Goal: Task Accomplishment & Management: Use online tool/utility

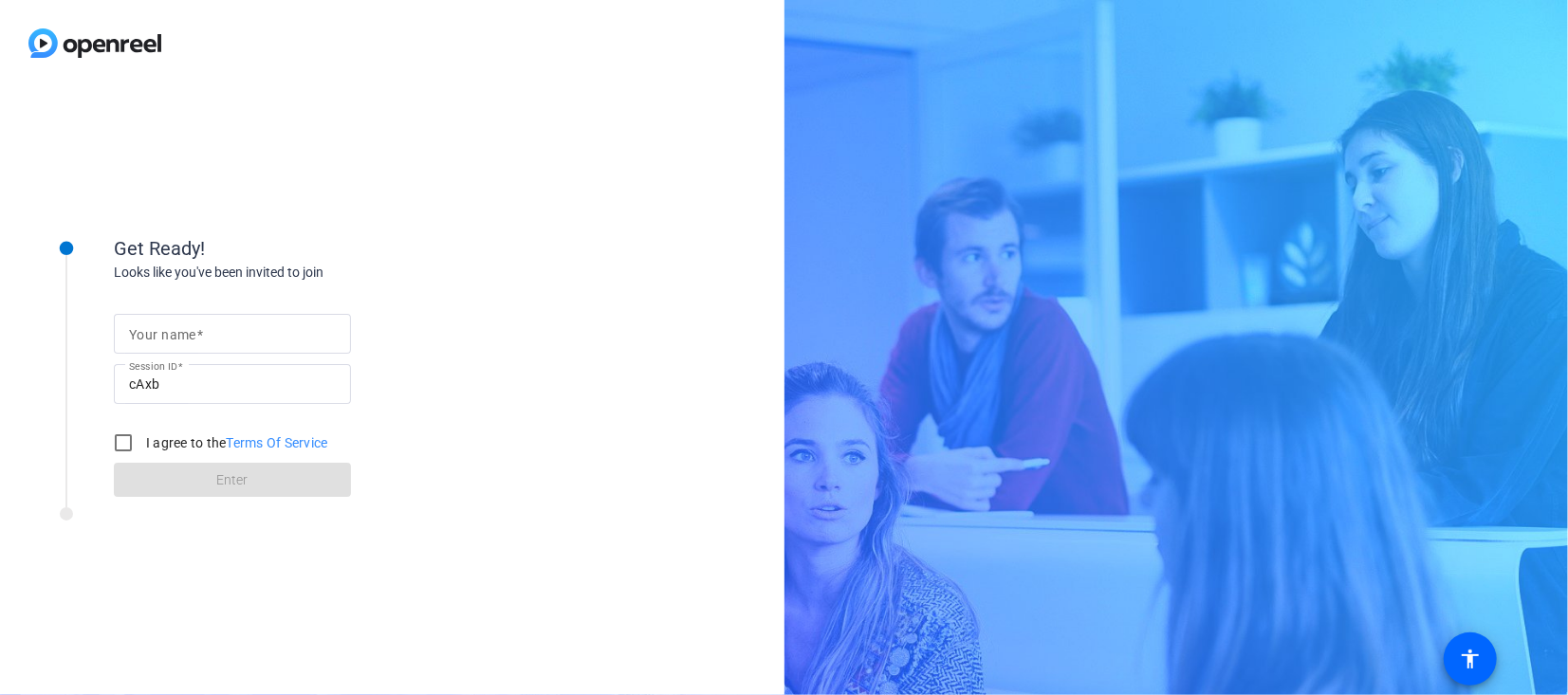
click at [274, 336] on input "Your name" at bounding box center [232, 334] width 207 height 23
type input "Flavia"
click at [124, 444] on input "I agree to the Terms Of Service" at bounding box center [123, 443] width 38 height 38
checkbox input "true"
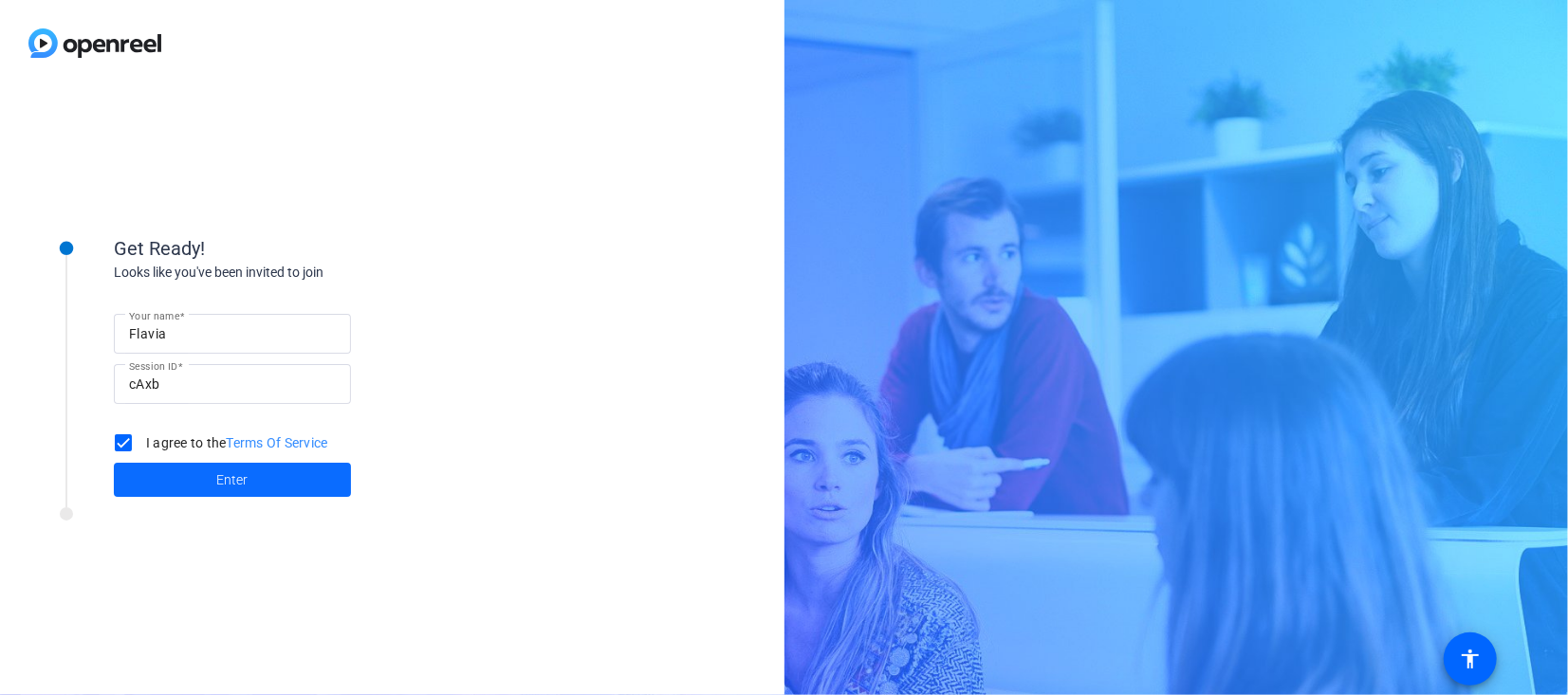
click at [264, 477] on span at bounding box center [233, 480] width 237 height 45
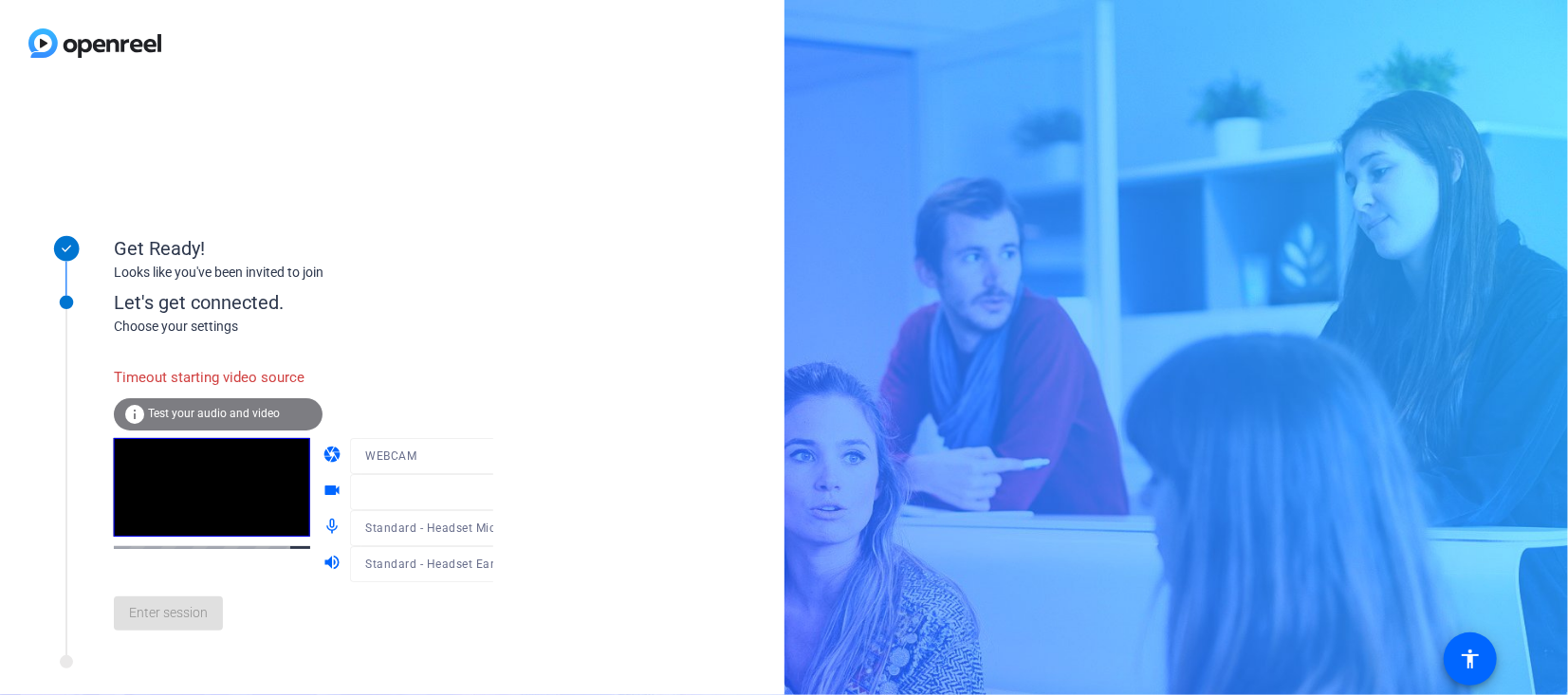
click at [472, 459] on mat-form-field "WEBCAM" at bounding box center [441, 456] width 182 height 36
click at [471, 454] on mat-form-field "WEBCAM" at bounding box center [441, 456] width 182 height 36
click at [470, 497] on mat-form-field at bounding box center [441, 492] width 182 height 36
click at [500, 281] on div "Get Ready! Looks like you've been invited to join Let's get connected. Choose y…" at bounding box center [392, 391] width 784 height 609
click at [474, 454] on mat-form-field "WEBCAM" at bounding box center [441, 456] width 182 height 36
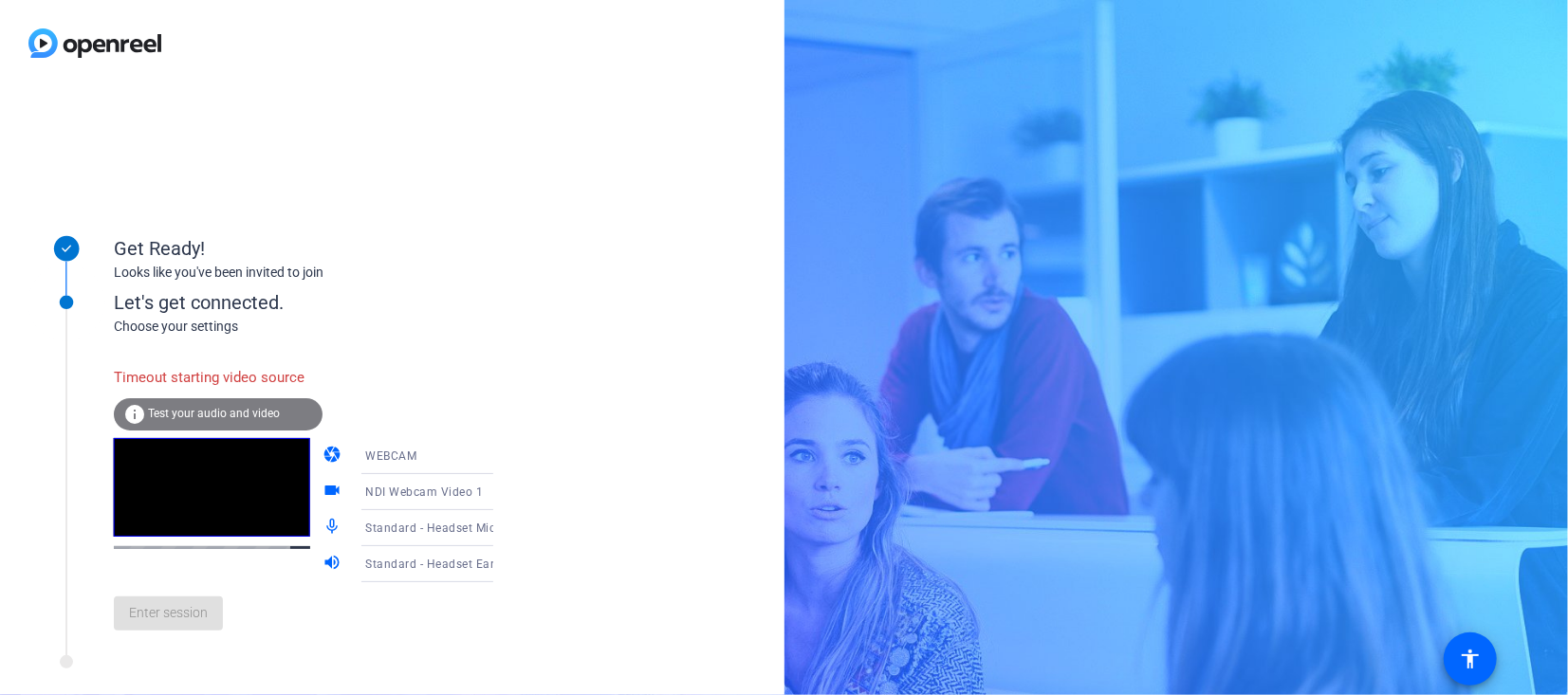
click at [500, 461] on icon at bounding box center [511, 455] width 23 height 23
click at [474, 461] on div at bounding box center [784, 348] width 1568 height 695
click at [500, 497] on icon at bounding box center [511, 492] width 23 height 23
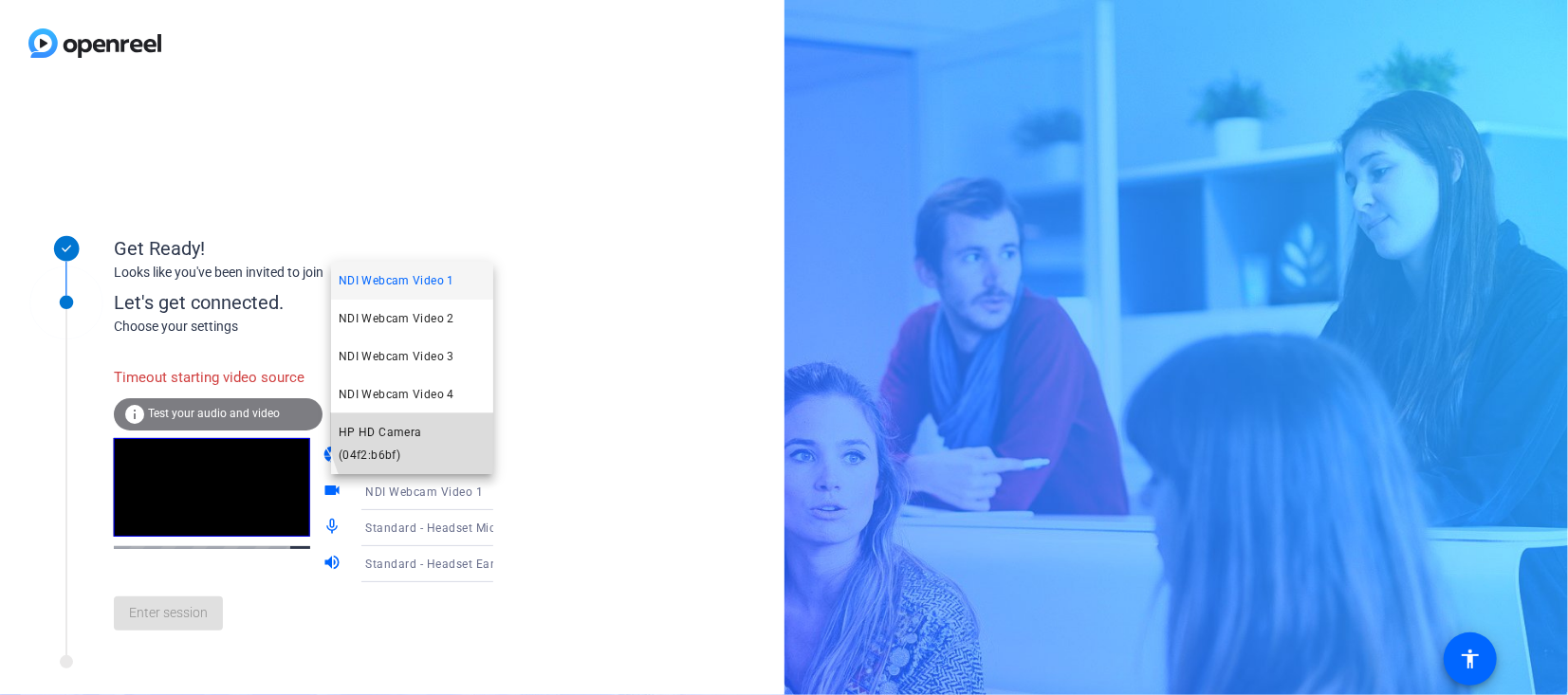
click at [447, 449] on span "HP HD Camera (04f2:b6bf)" at bounding box center [412, 444] width 147 height 45
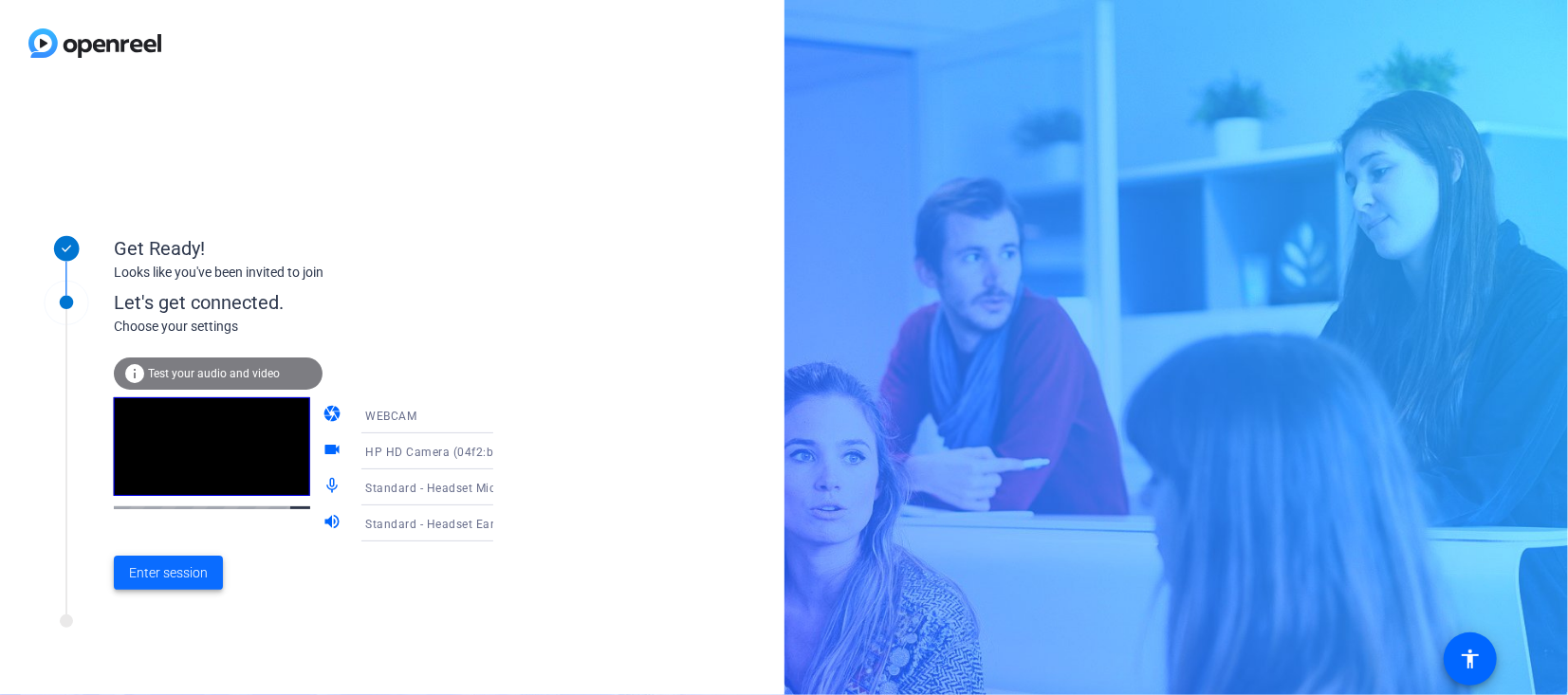
click at [184, 573] on span "Enter session" at bounding box center [168, 573] width 78 height 20
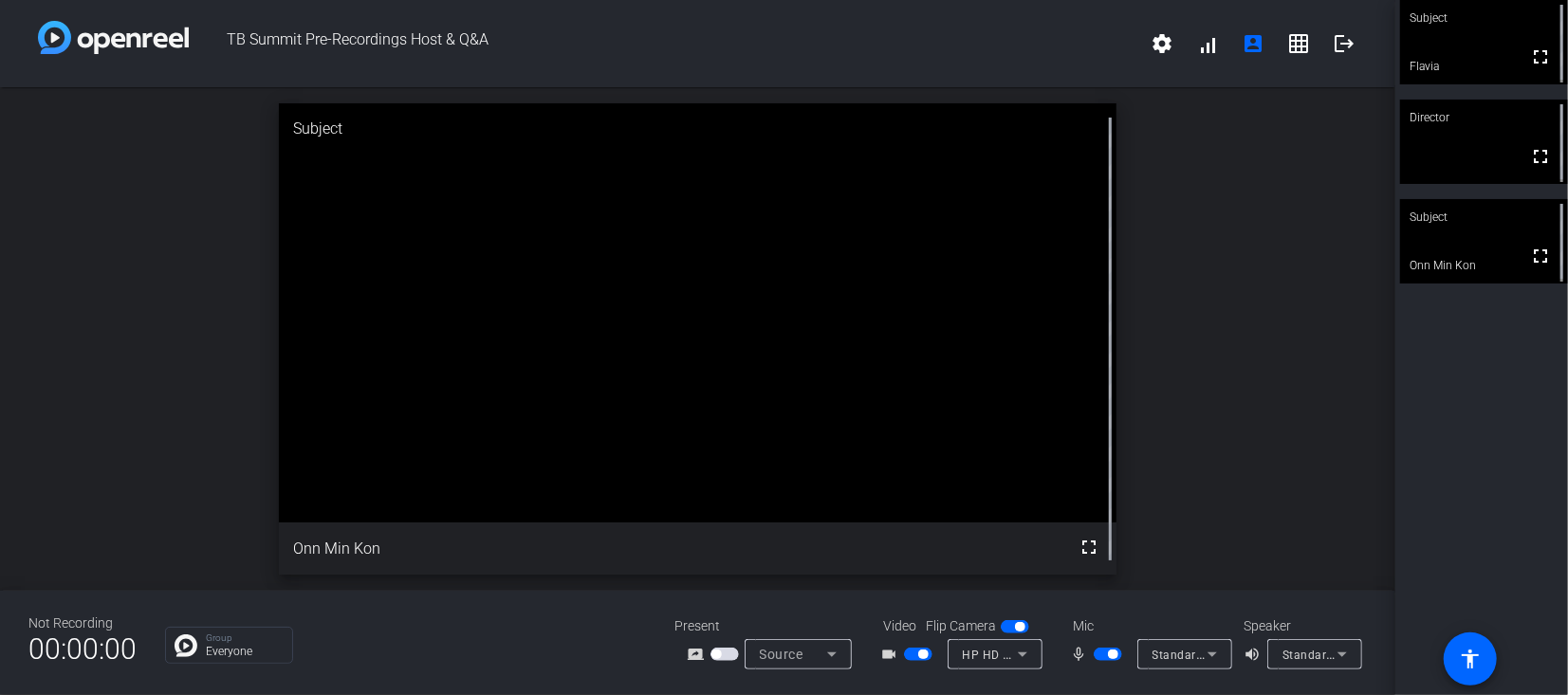
click at [1095, 659] on span "button" at bounding box center [1107, 655] width 28 height 14
click at [1110, 659] on span "button" at bounding box center [1107, 655] width 28 height 14
click at [1100, 661] on span "button" at bounding box center [1107, 655] width 28 height 14
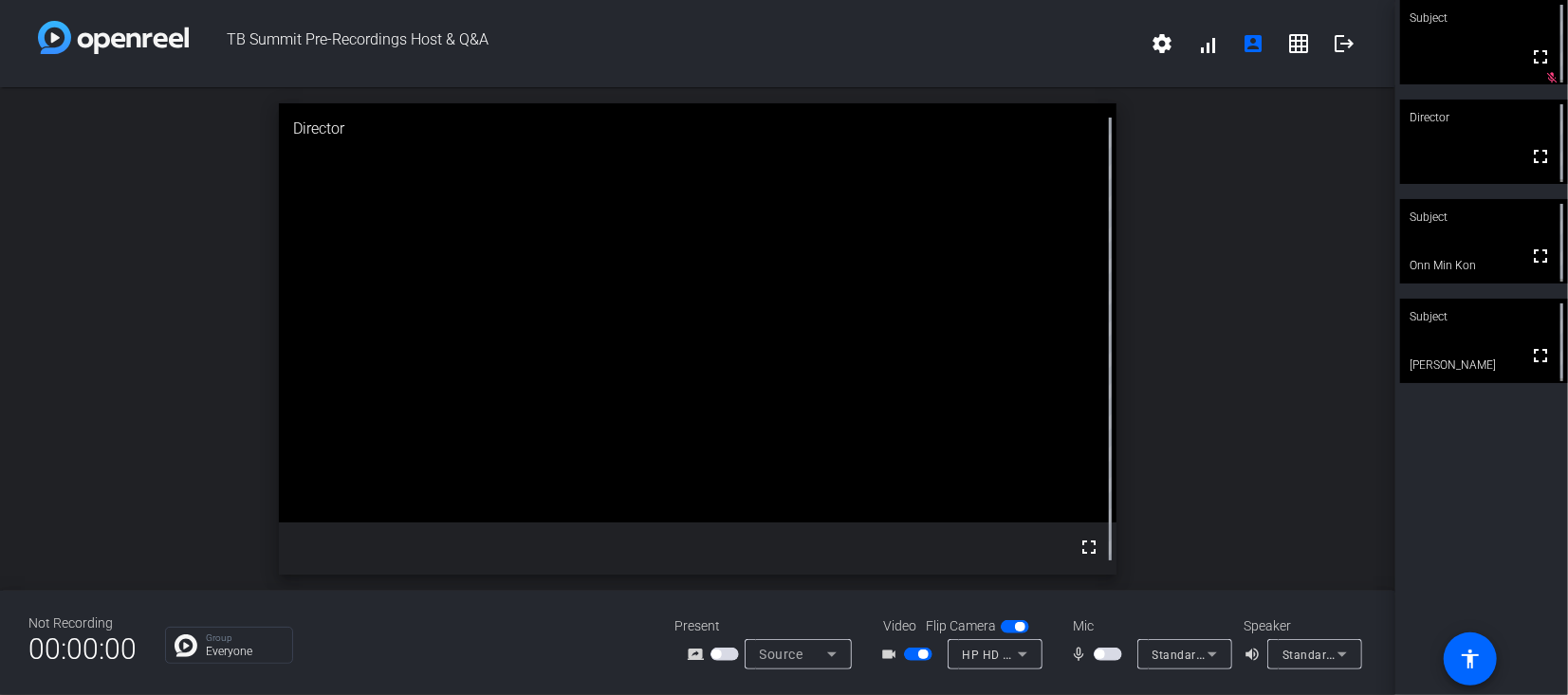
click at [898, 270] on video at bounding box center [697, 312] width 837 height 418
click at [1118, 653] on span "button" at bounding box center [1107, 655] width 28 height 14
click at [1093, 653] on span "button" at bounding box center [1107, 655] width 28 height 14
click at [1116, 655] on span "button" at bounding box center [1107, 655] width 28 height 14
click at [1098, 655] on span "button" at bounding box center [1107, 655] width 28 height 14
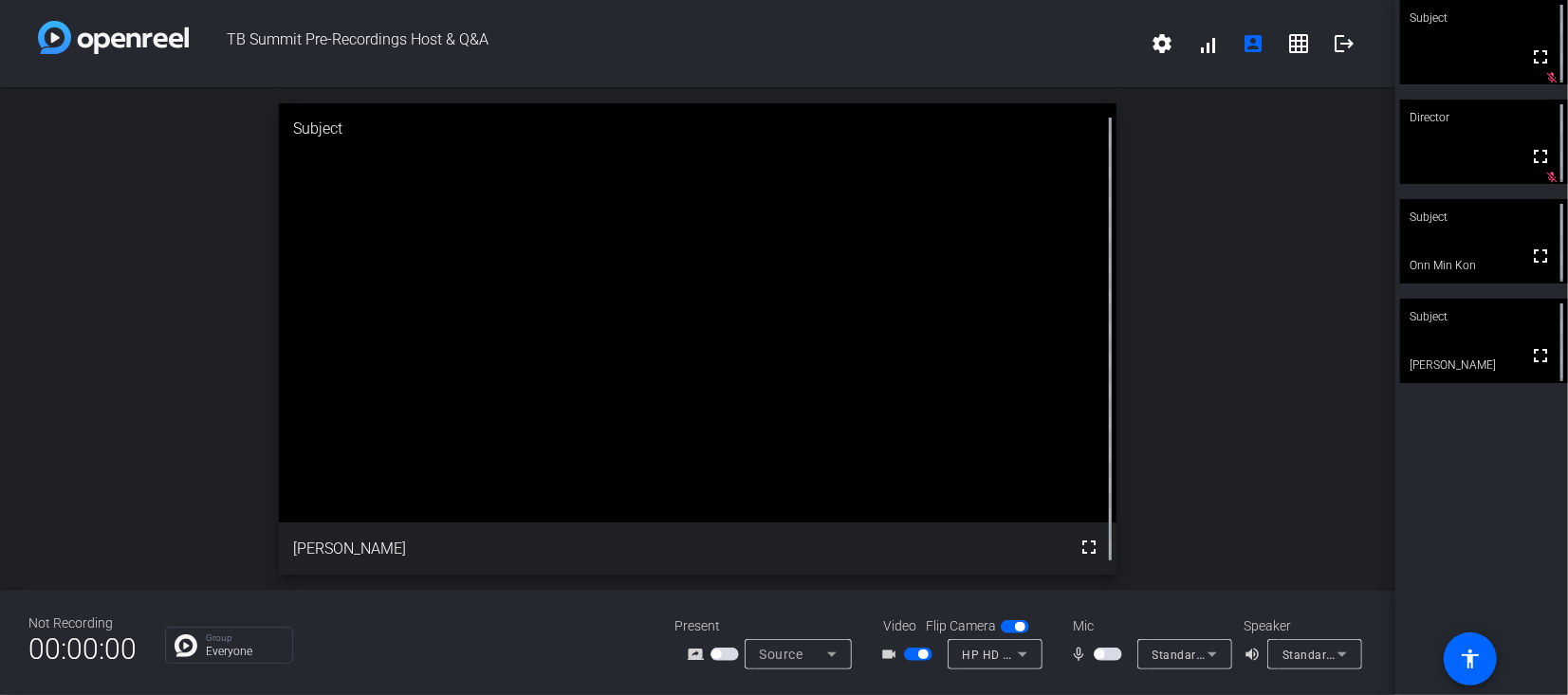
click at [1115, 657] on span "button" at bounding box center [1107, 655] width 28 height 14
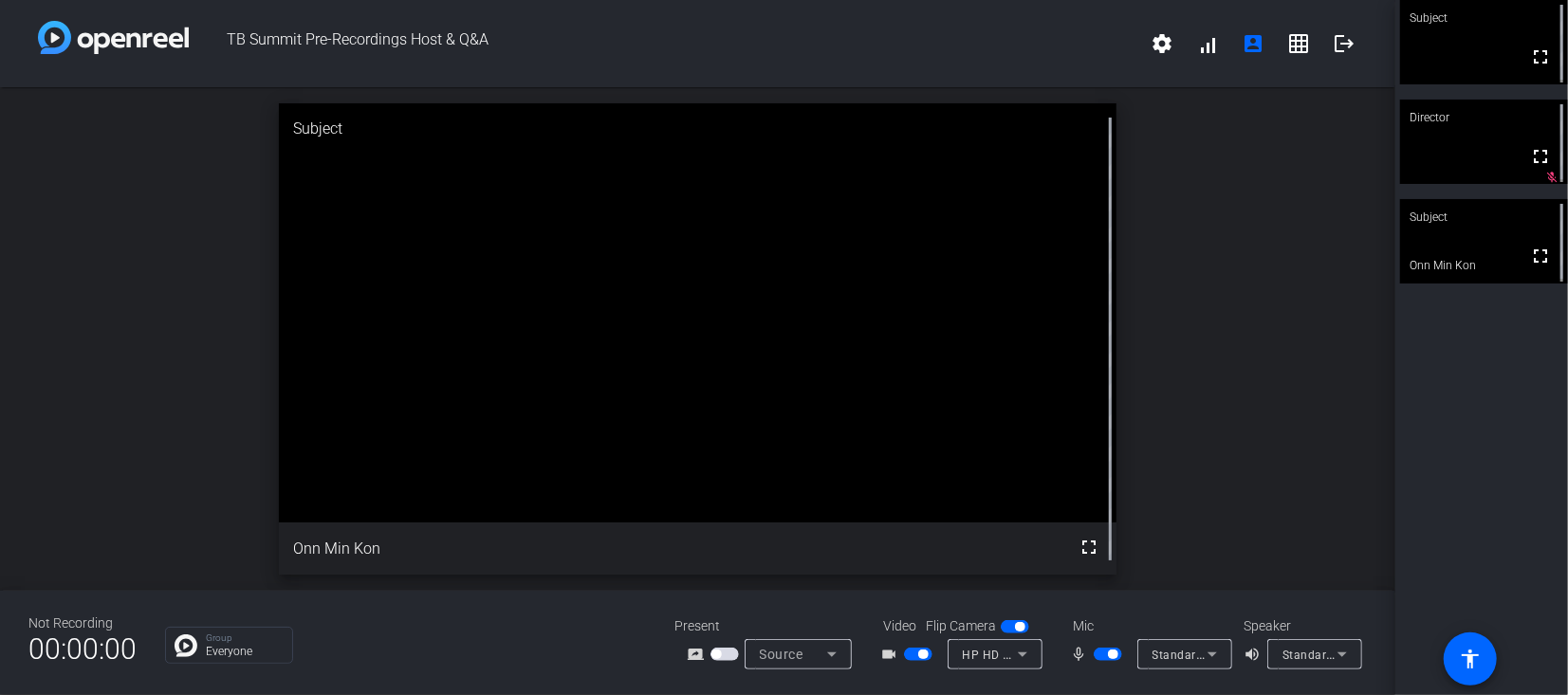
click at [962, 458] on video at bounding box center [697, 312] width 837 height 418
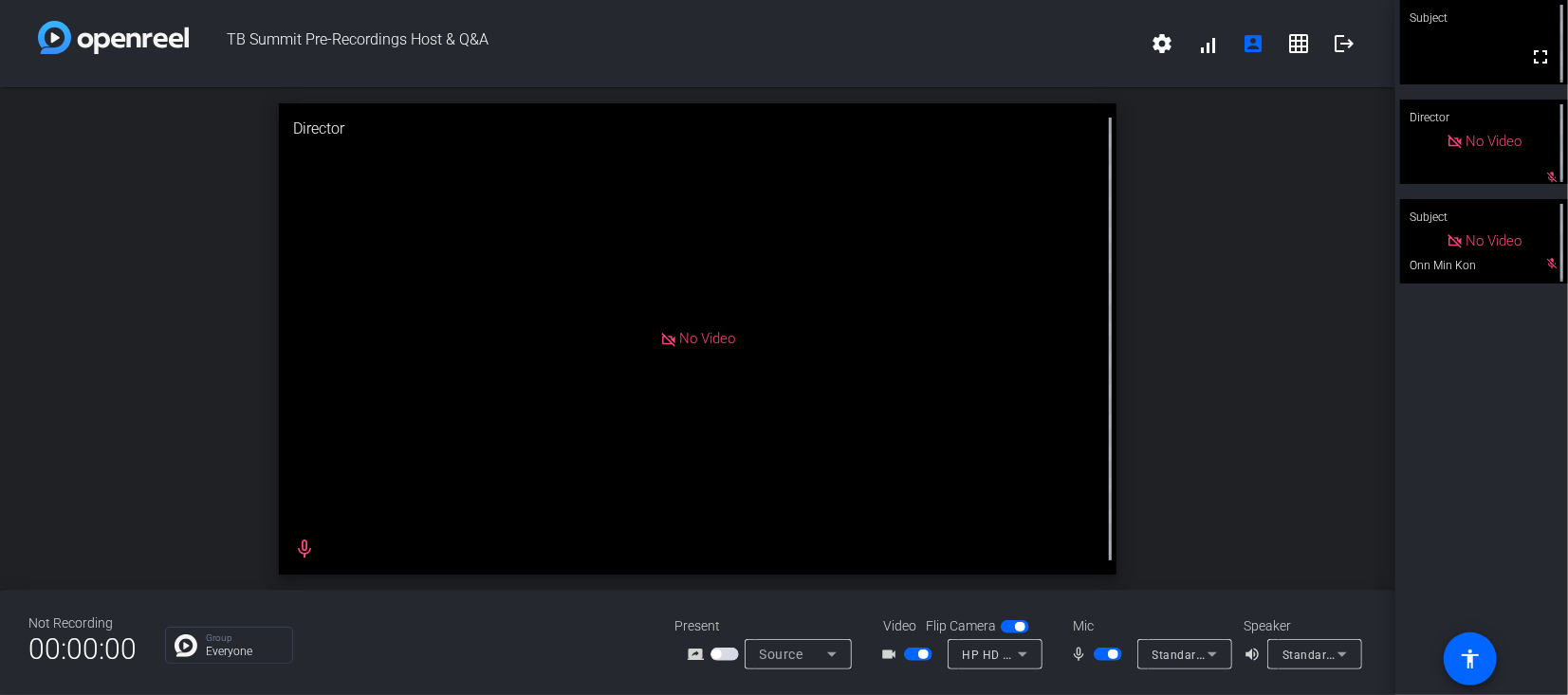
click at [1093, 662] on mat-slide-toggle at bounding box center [1109, 654] width 32 height 20
click at [1098, 656] on span "button" at bounding box center [1107, 655] width 28 height 14
click at [906, 654] on span "button" at bounding box center [917, 655] width 28 height 14
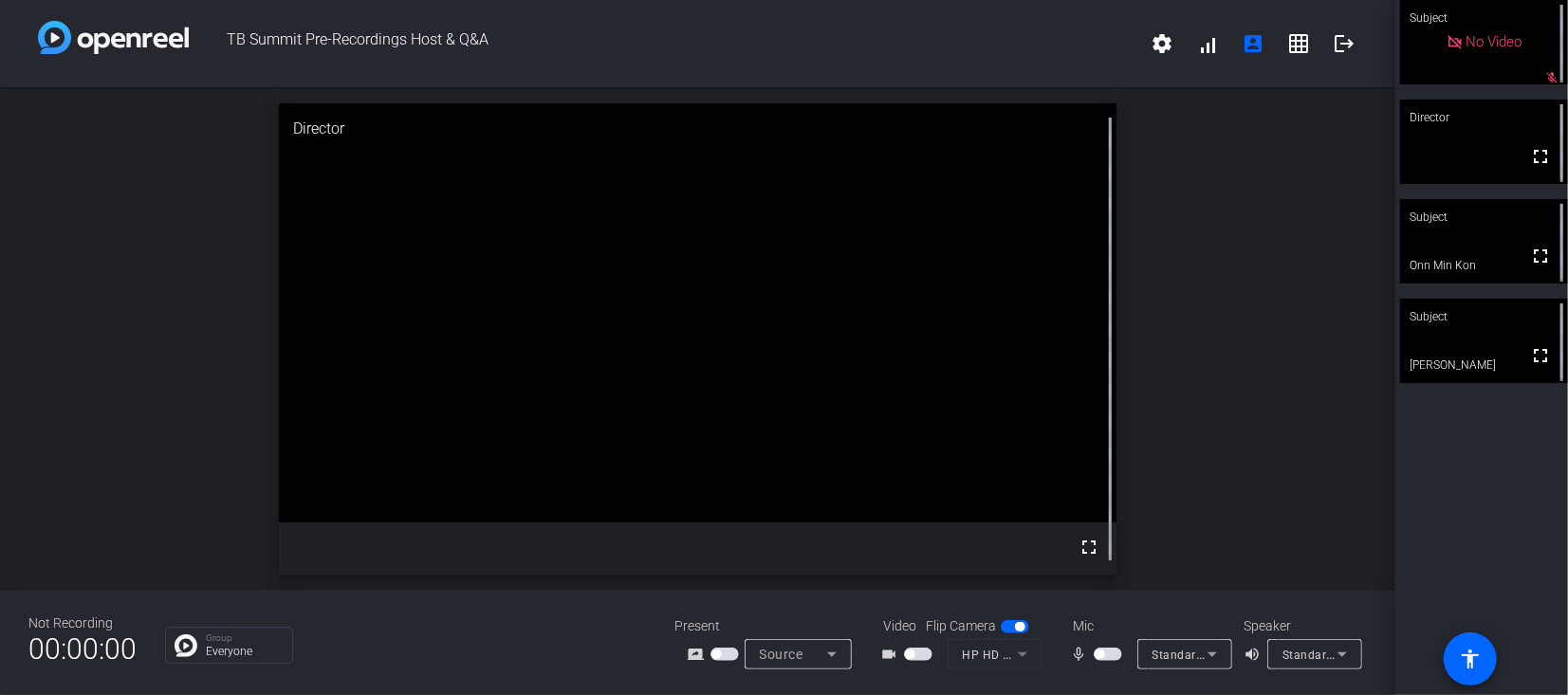
click at [1116, 654] on span "button" at bounding box center [1107, 655] width 28 height 14
click at [923, 653] on span "button" at bounding box center [917, 655] width 28 height 14
click at [1097, 656] on span "button" at bounding box center [1107, 655] width 28 height 14
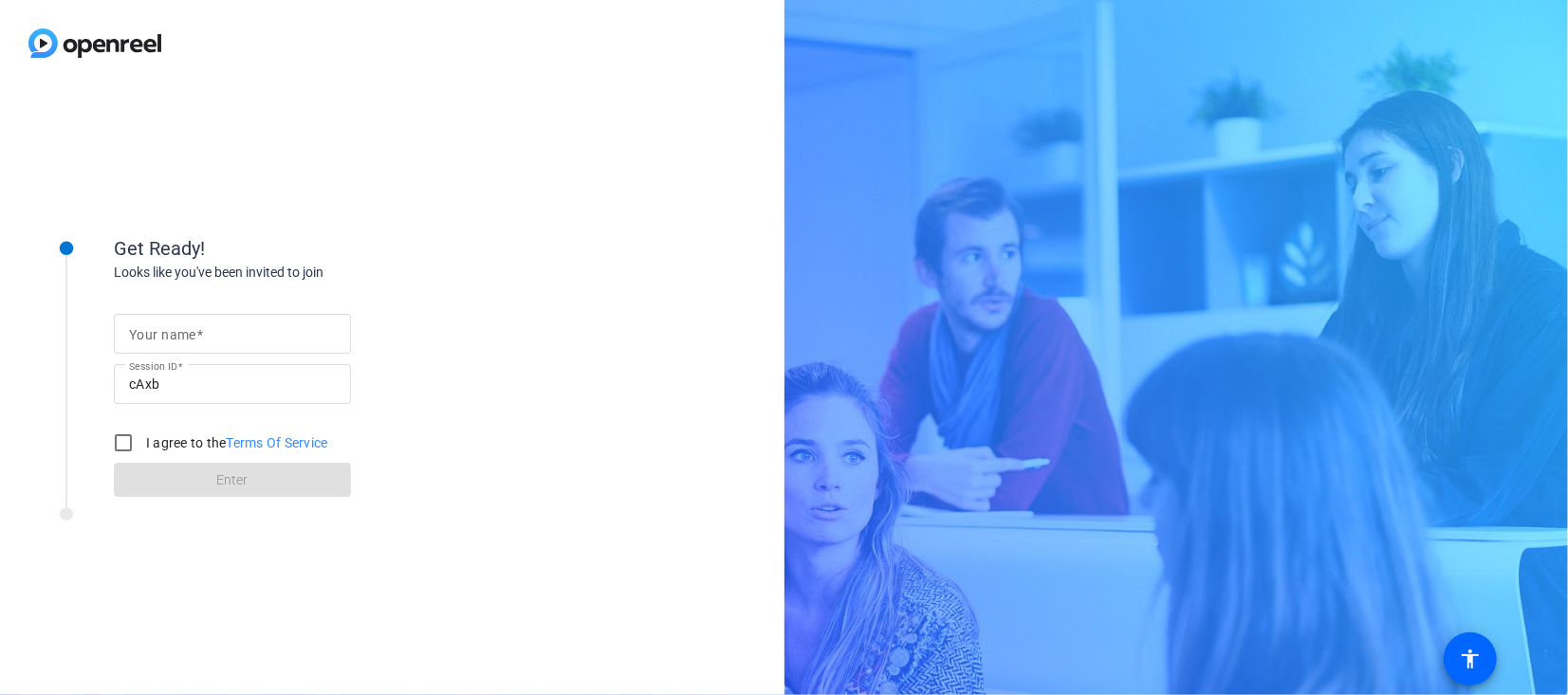
click at [198, 344] on input "Your name" at bounding box center [232, 334] width 207 height 23
type input "Flavia"
click at [117, 434] on input "I agree to the Terms Of Service" at bounding box center [123, 443] width 38 height 38
checkbox input "true"
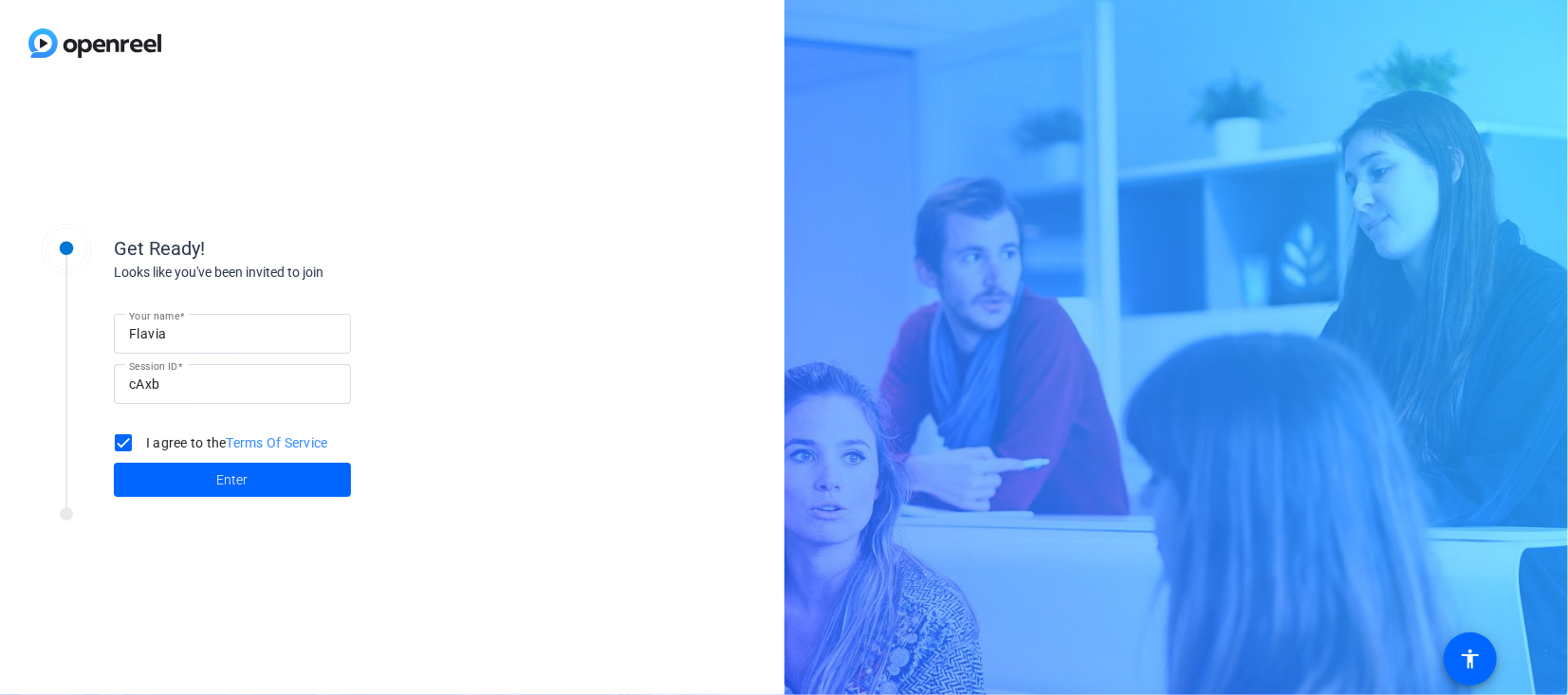
click at [204, 483] on span at bounding box center [233, 480] width 237 height 45
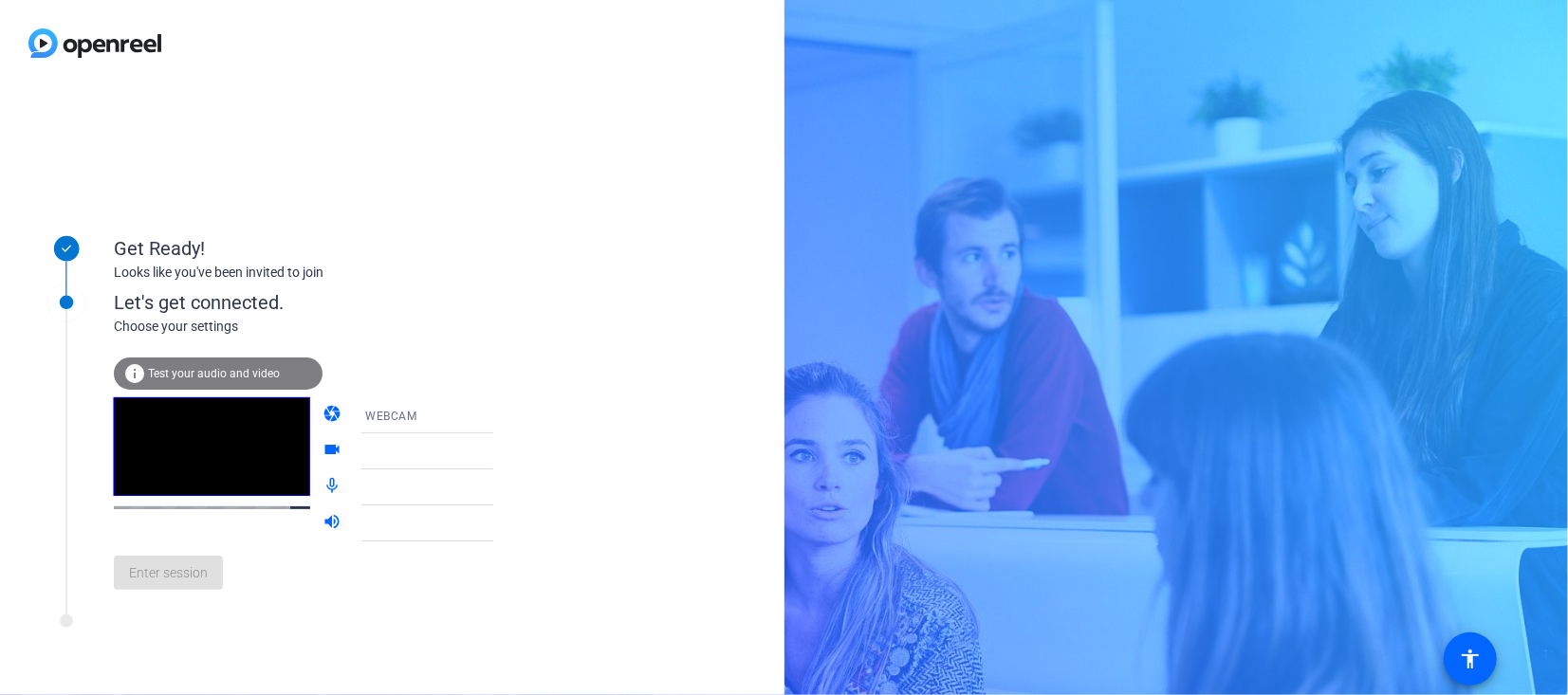
click at [500, 454] on icon at bounding box center [511, 451] width 23 height 23
click at [500, 451] on icon at bounding box center [511, 451] width 23 height 23
click at [507, 453] on icon at bounding box center [512, 452] width 10 height 5
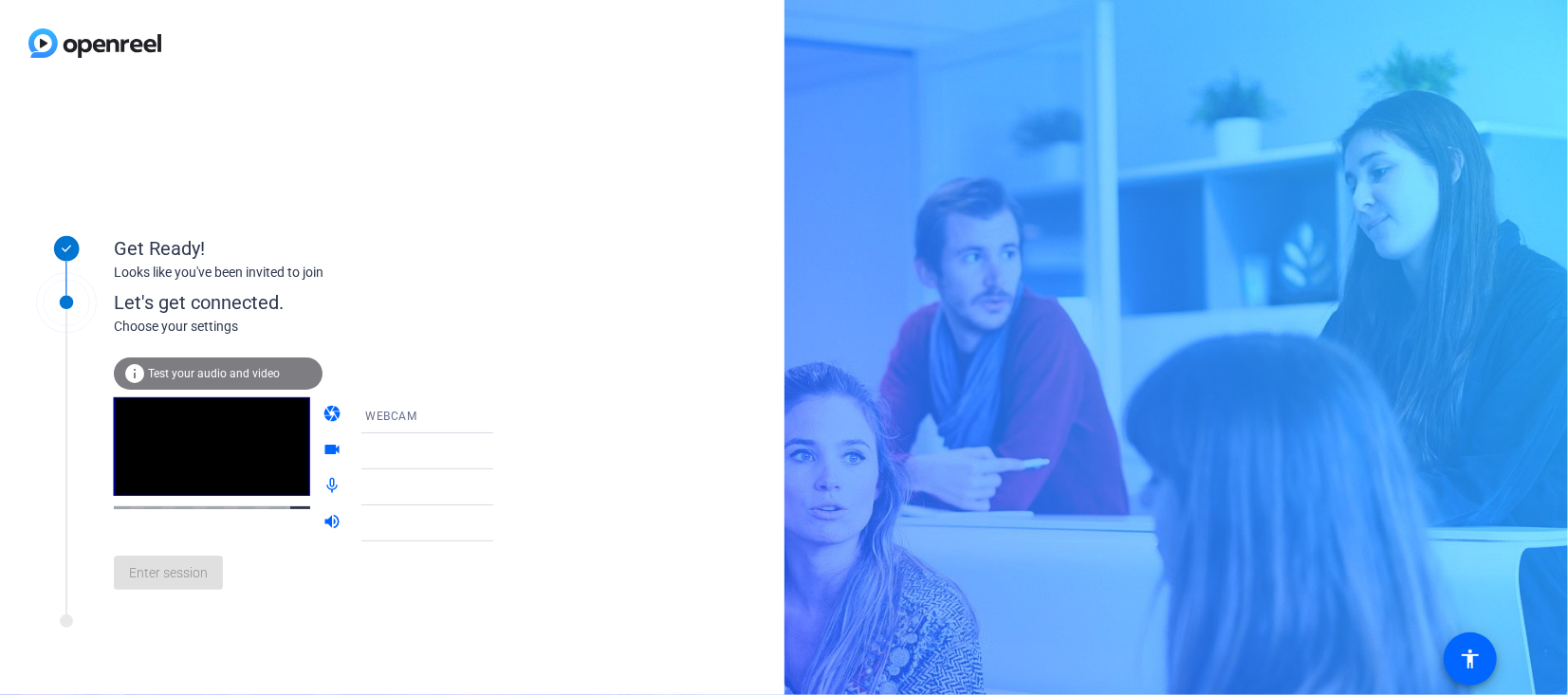
click at [507, 453] on icon at bounding box center [512, 452] width 10 height 5
drag, startPoint x: 471, startPoint y: 453, endPoint x: 340, endPoint y: 448, distance: 131.1
click at [350, 448] on div at bounding box center [441, 452] width 182 height 36
click at [323, 451] on mat-icon "videocam" at bounding box center [334, 451] width 23 height 23
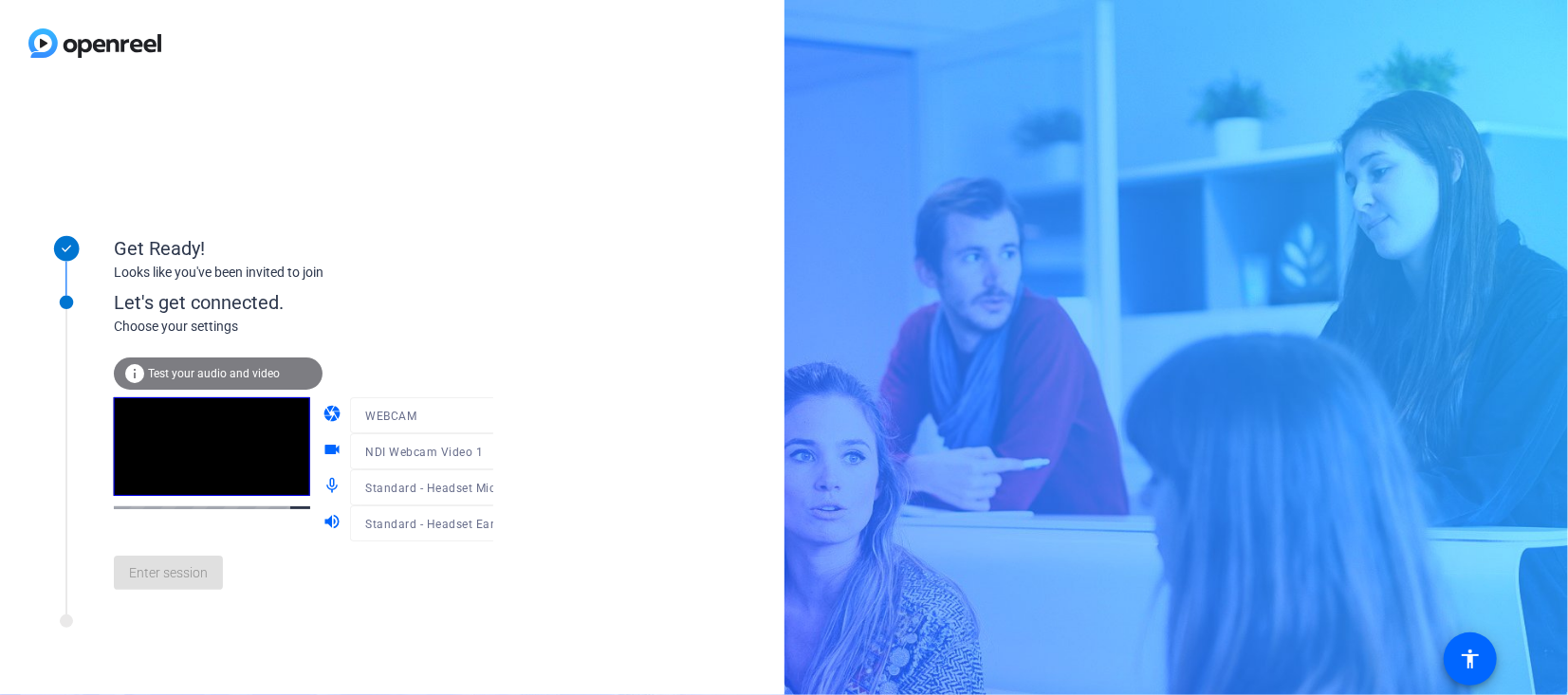
click at [472, 455] on mat-form-field "NDI Webcam Video 1" at bounding box center [441, 452] width 182 height 36
click at [469, 454] on mat-form-field "NDI Webcam Video 1" at bounding box center [441, 452] width 182 height 36
click at [470, 451] on div at bounding box center [441, 444] width 182 height 21
click at [471, 455] on mat-form-field "NDI Webcam Video 1" at bounding box center [441, 452] width 182 height 36
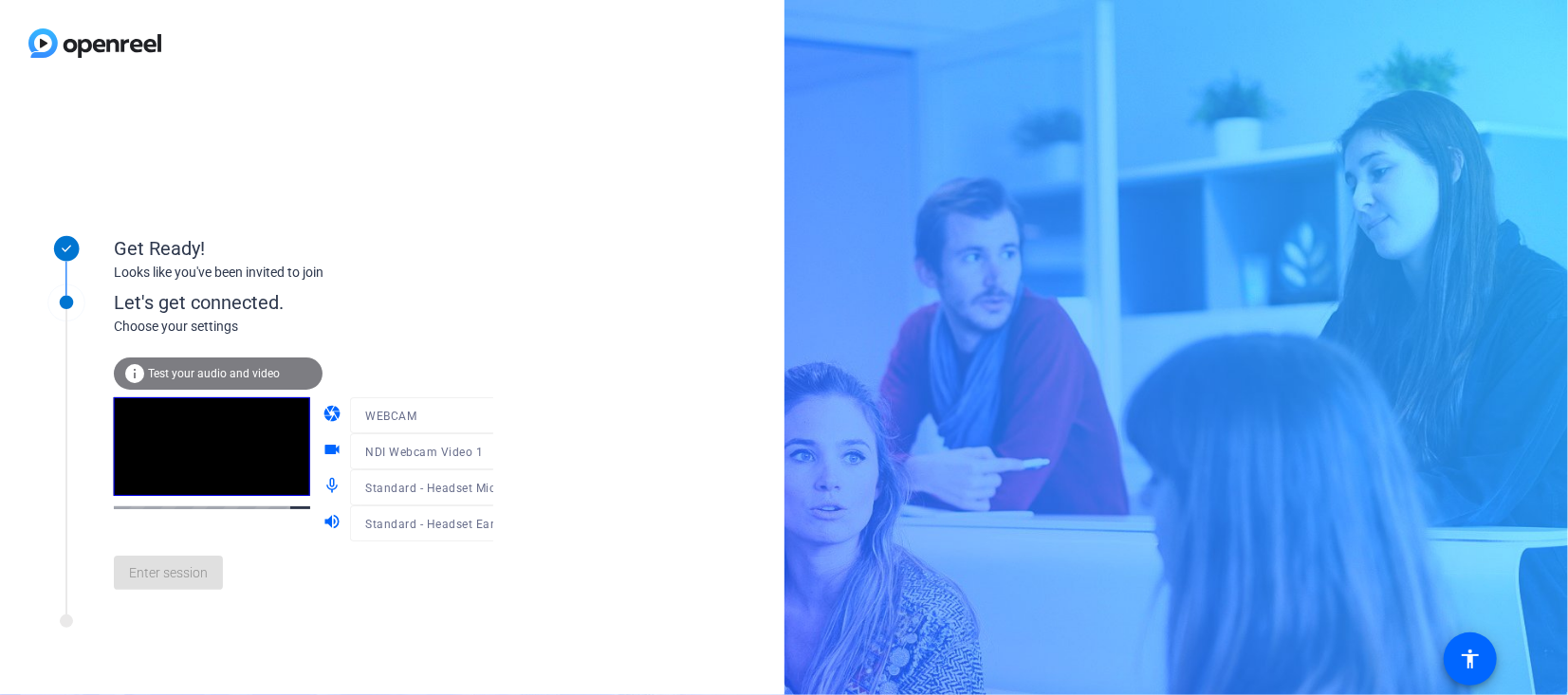
click at [471, 455] on mat-form-field "NDI Webcam Video 1" at bounding box center [441, 452] width 182 height 36
click at [167, 571] on span "Enter session" at bounding box center [168, 573] width 78 height 20
